Goal: Task Accomplishment & Management: Manage account settings

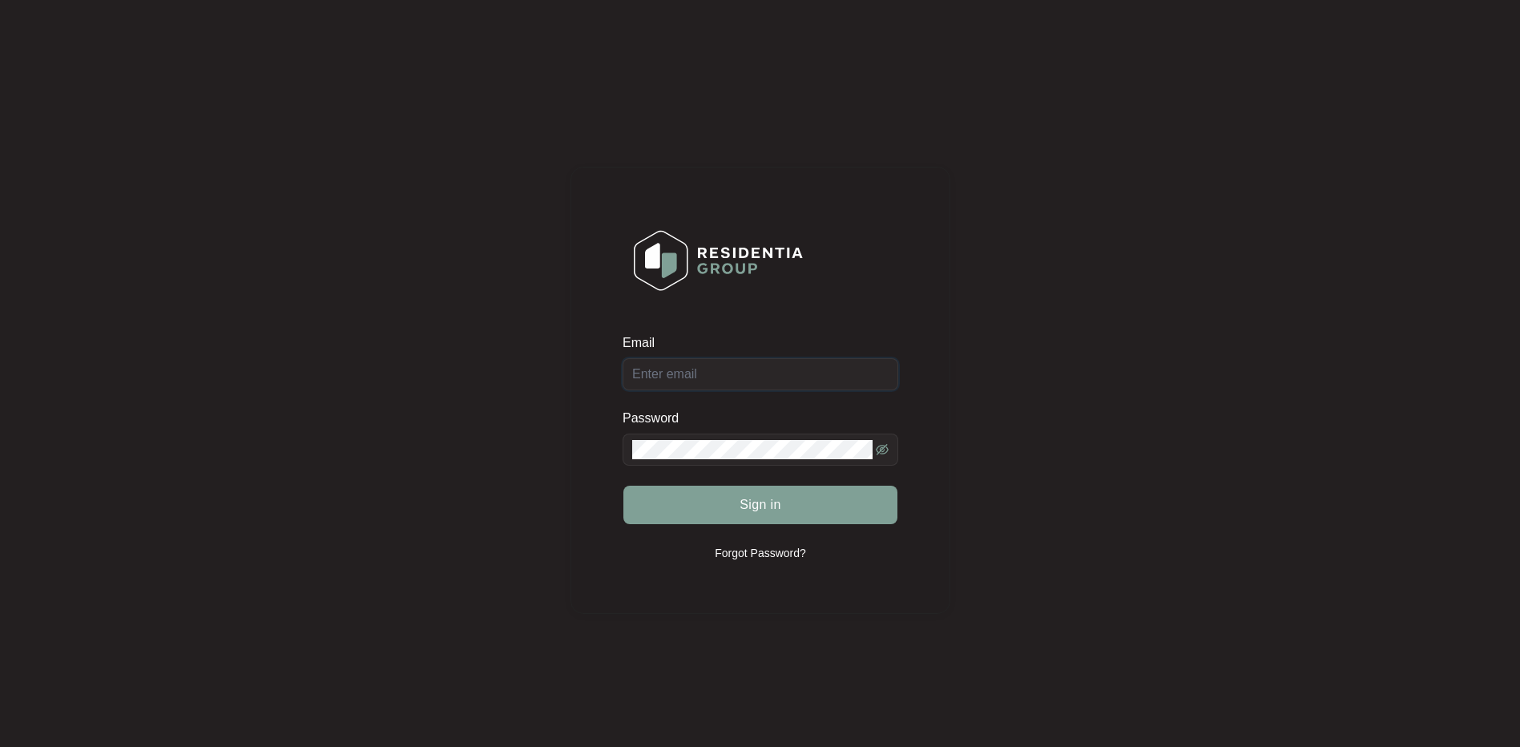
type input "[EMAIL_ADDRESS][DOMAIN_NAME]"
click at [765, 509] on div "Sign in" at bounding box center [761, 505] width 276 height 40
click at [741, 502] on span "Sign in" at bounding box center [761, 504] width 42 height 19
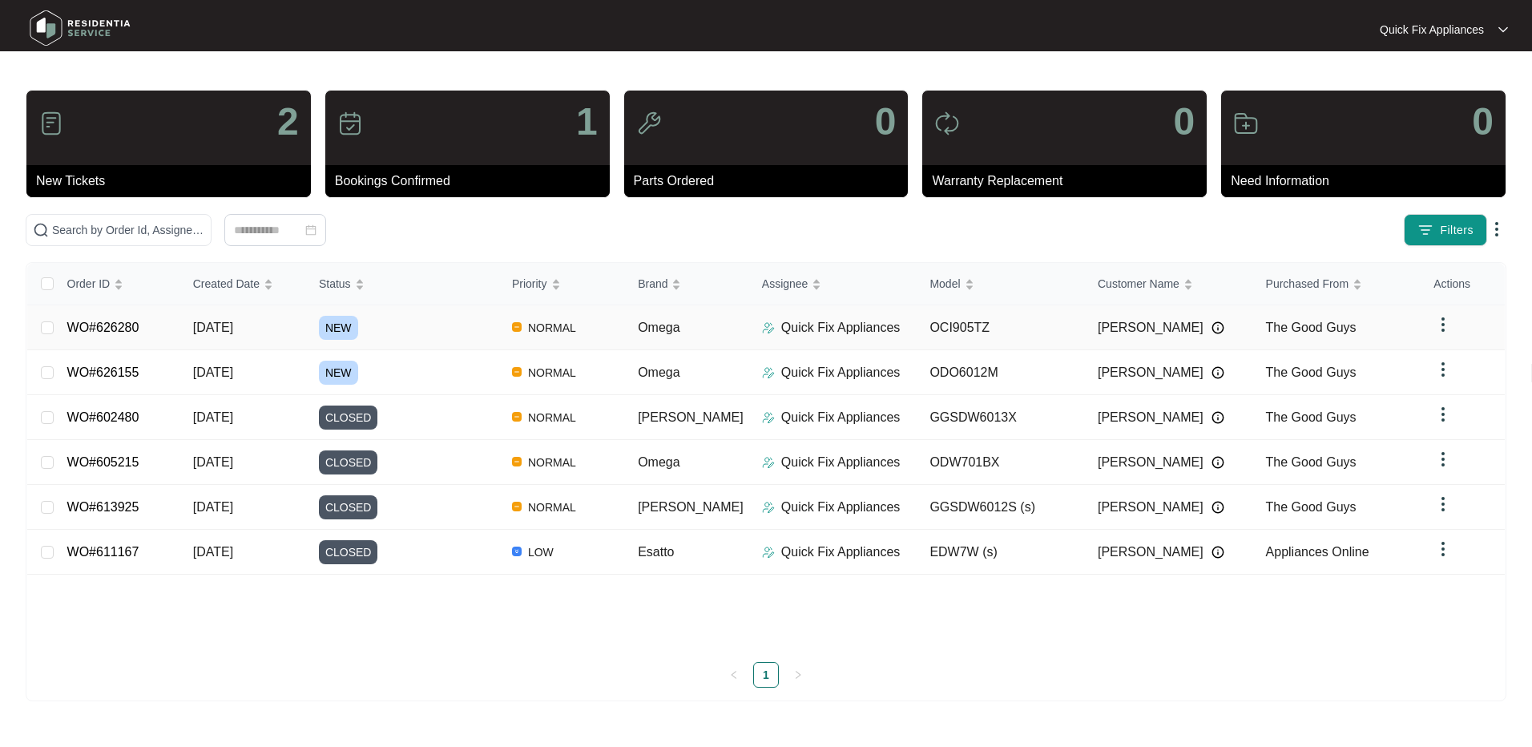
click at [122, 328] on link "WO#626280" at bounding box center [103, 328] width 72 height 14
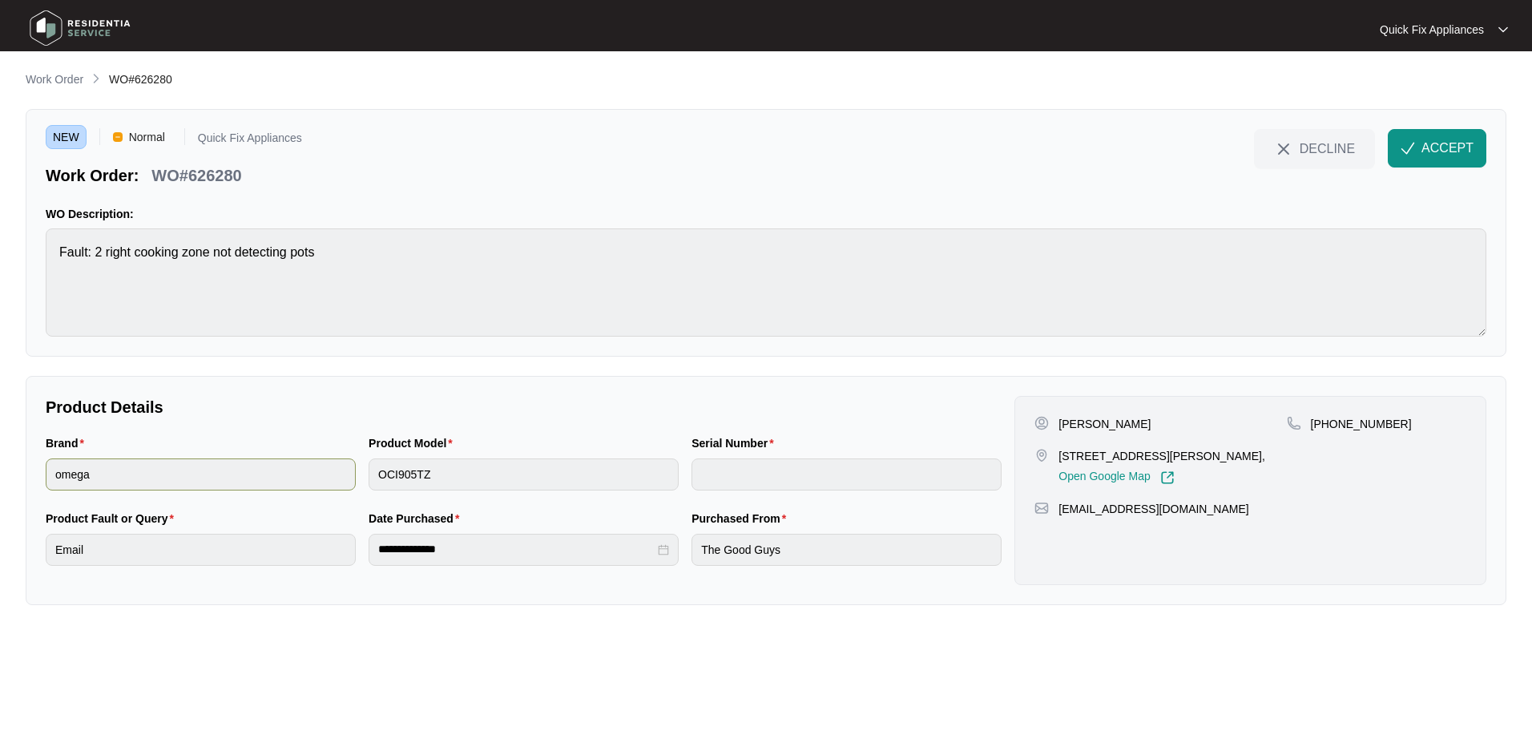
click at [309, 470] on div "Brand omega Product Model OCI905TZ Serial Number" at bounding box center [523, 471] width 969 height 75
click at [1322, 149] on span "DECLINE" at bounding box center [1327, 148] width 55 height 18
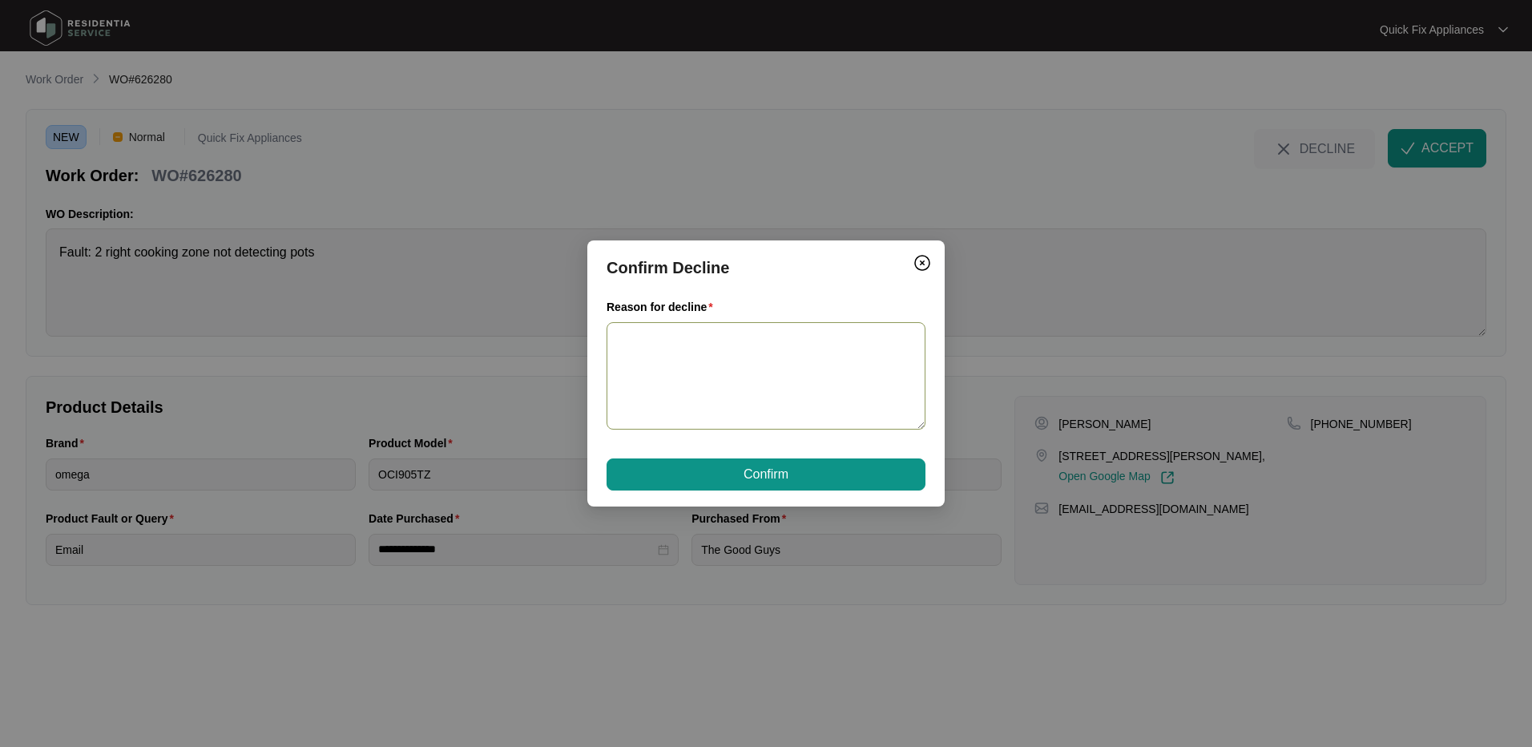
click at [701, 337] on textarea "Reason for decline" at bounding box center [766, 376] width 319 height 108
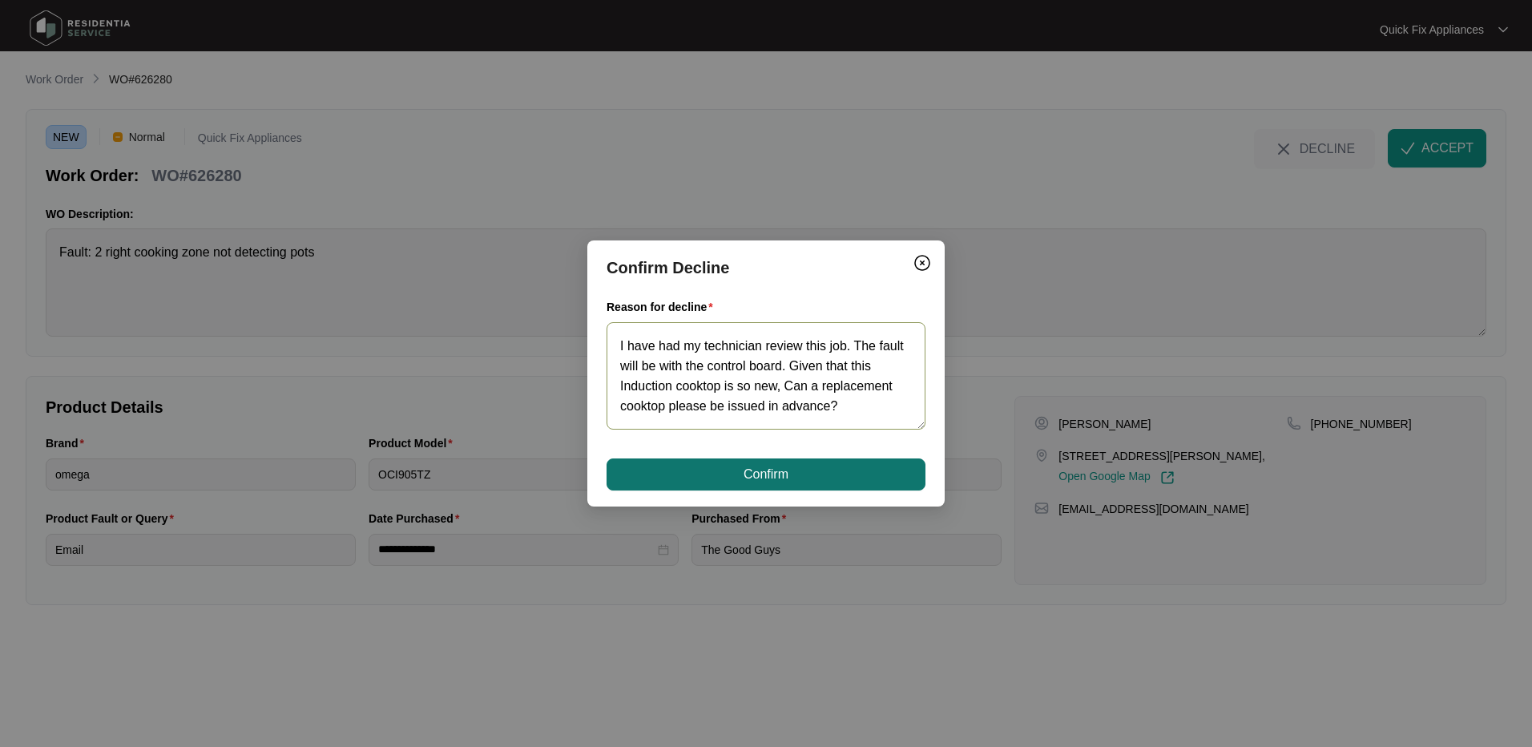
type textarea "I have had my technician review this job. The fault will be with the control bo…"
click at [837, 474] on button "Confirm" at bounding box center [766, 474] width 319 height 32
